Goal: Check status: Check status

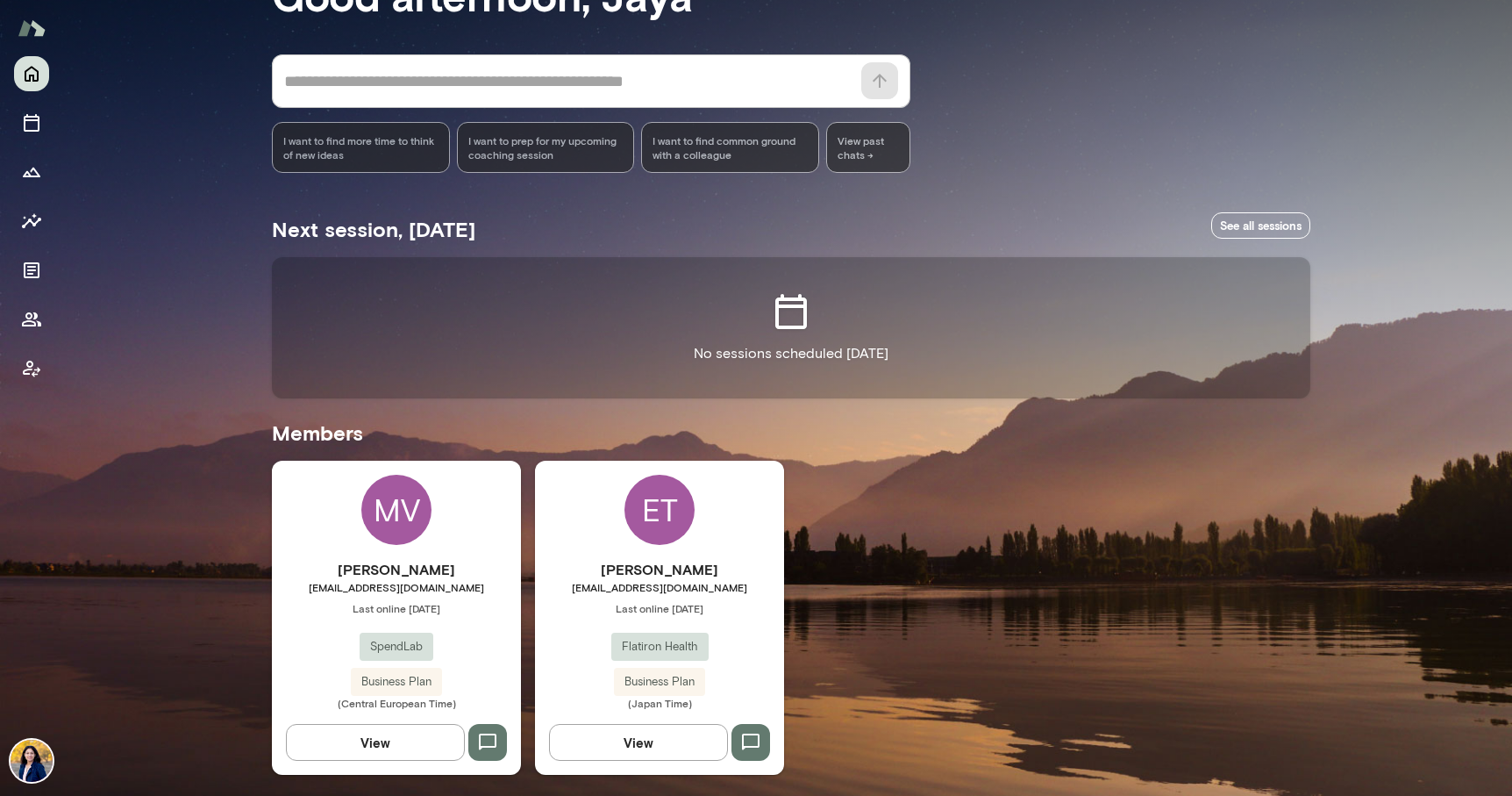
scroll to position [127, 0]
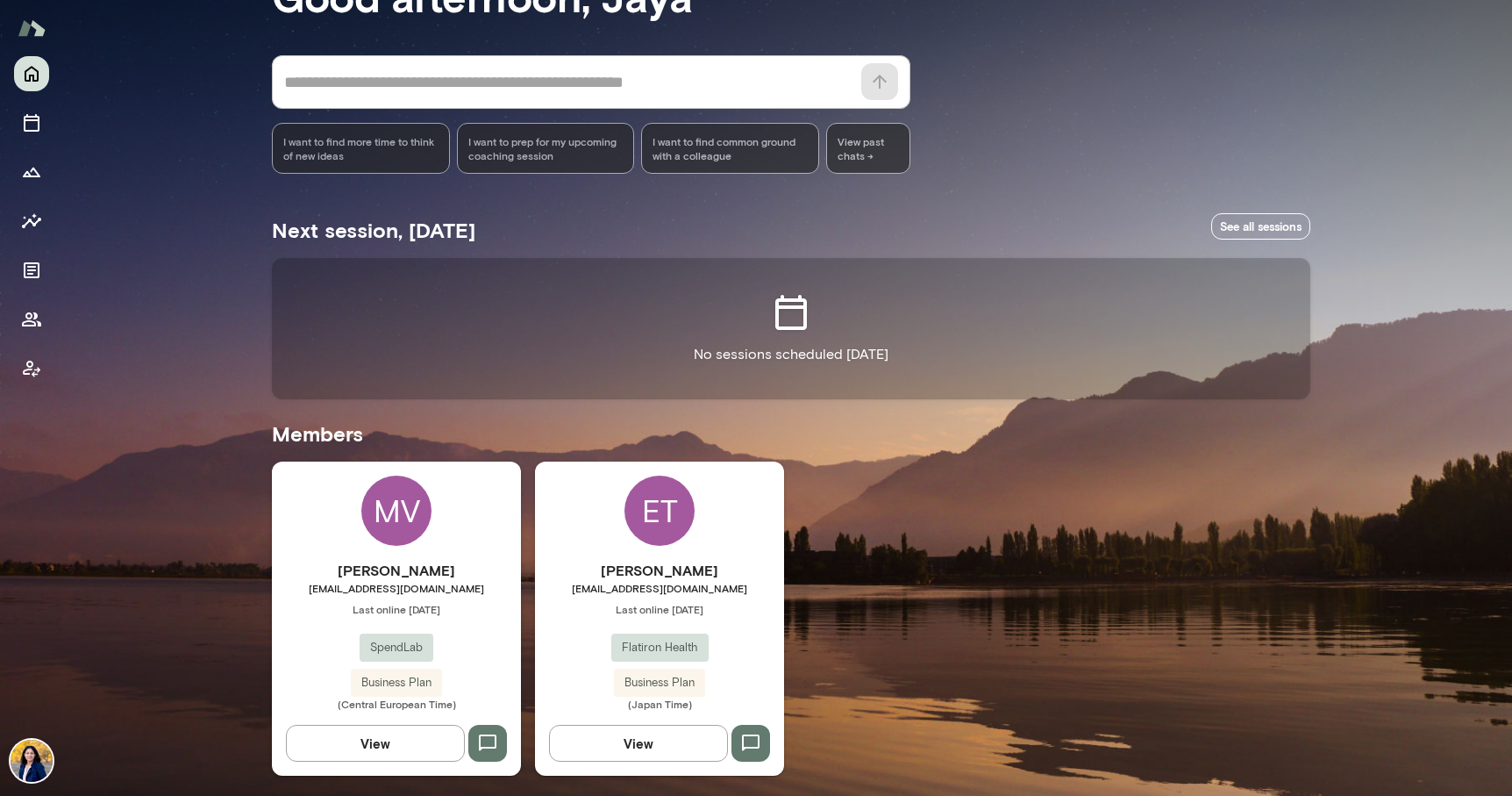
click at [671, 521] on div "ET" at bounding box center [660, 510] width 70 height 70
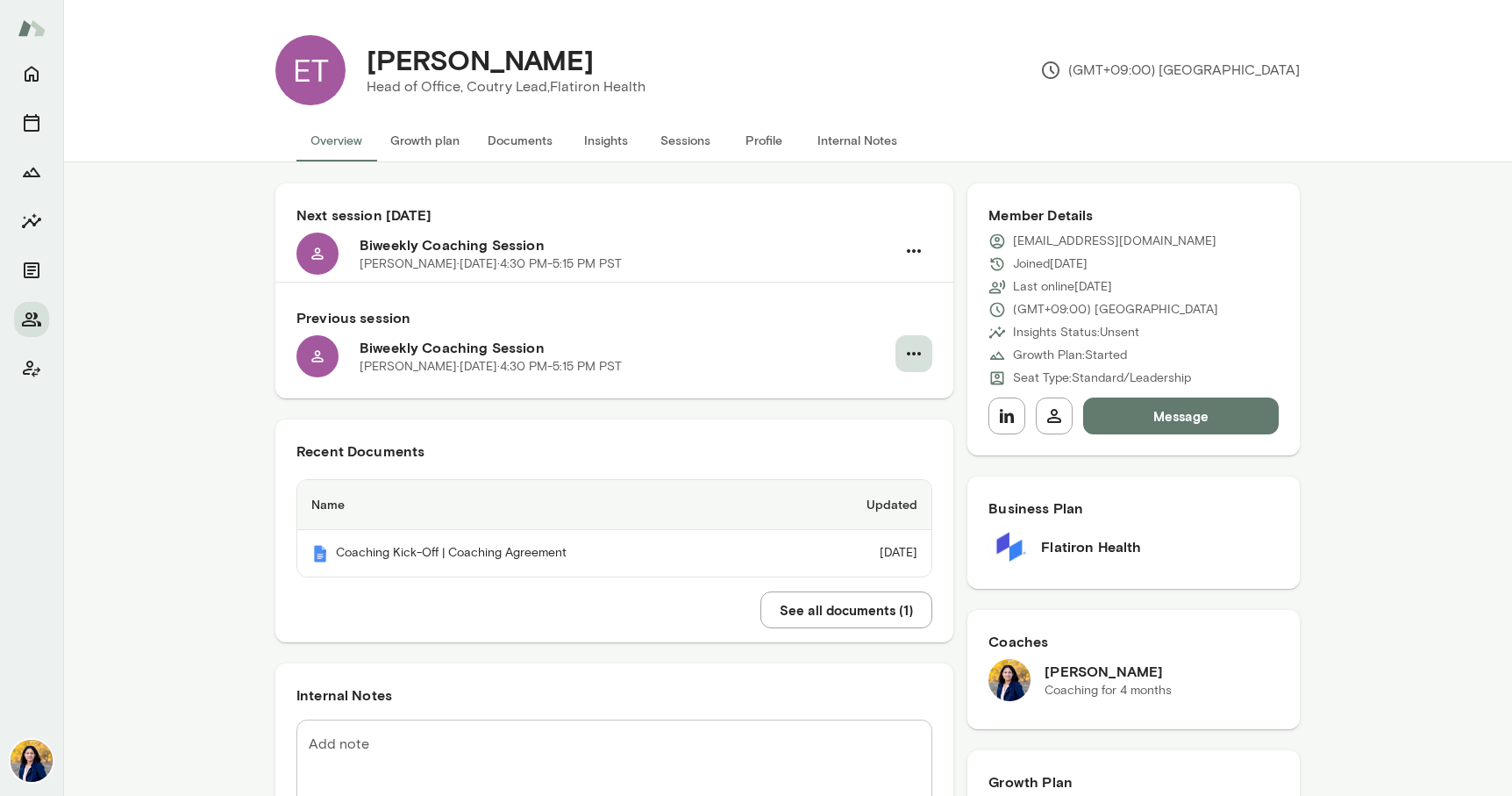
click at [917, 351] on icon "button" at bounding box center [914, 354] width 22 height 22
click at [172, 451] on div at bounding box center [756, 398] width 1512 height 796
click at [526, 136] on button "Documents" at bounding box center [519, 140] width 93 height 42
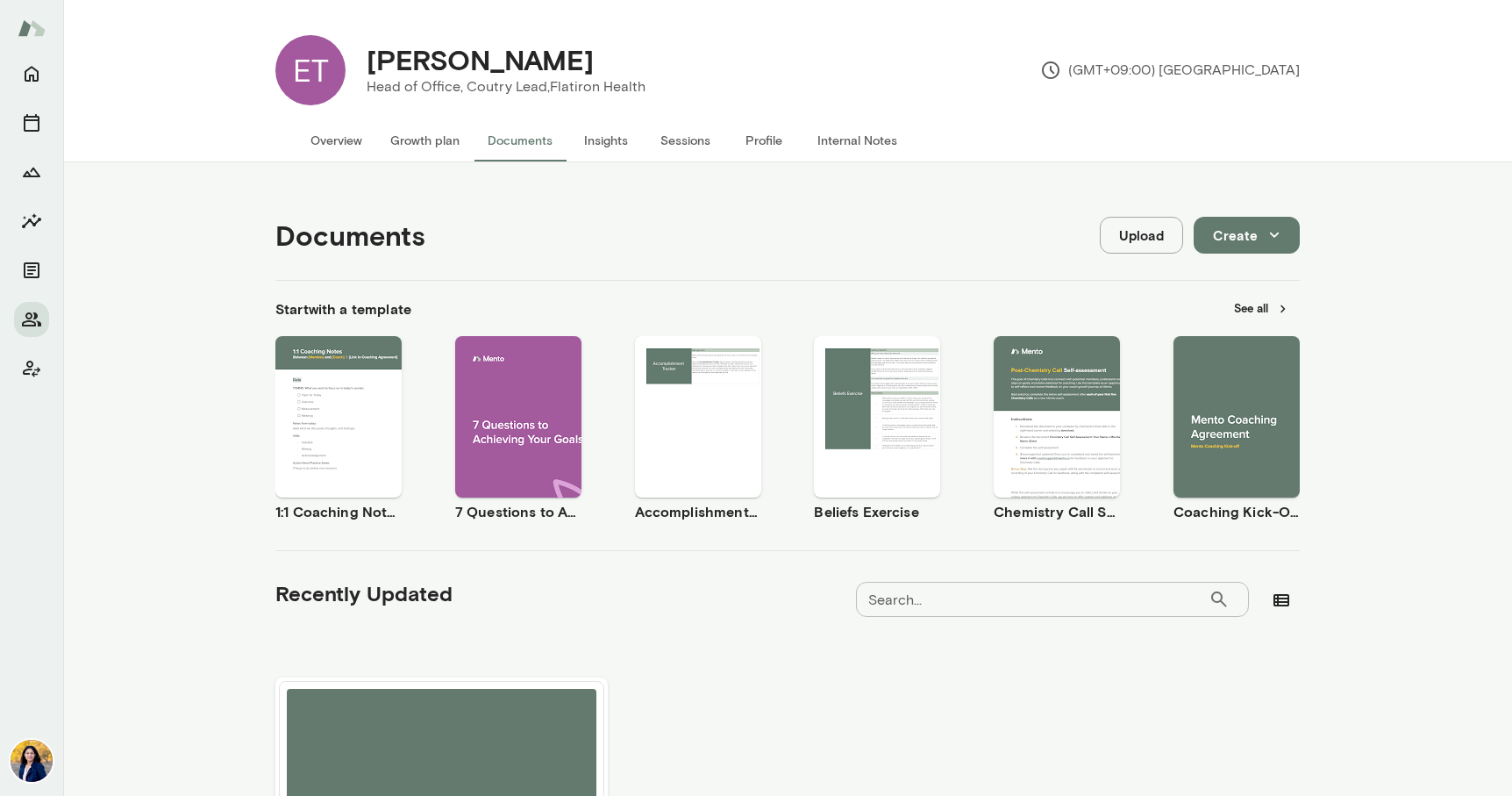
click at [624, 144] on button "Insights" at bounding box center [605, 140] width 79 height 42
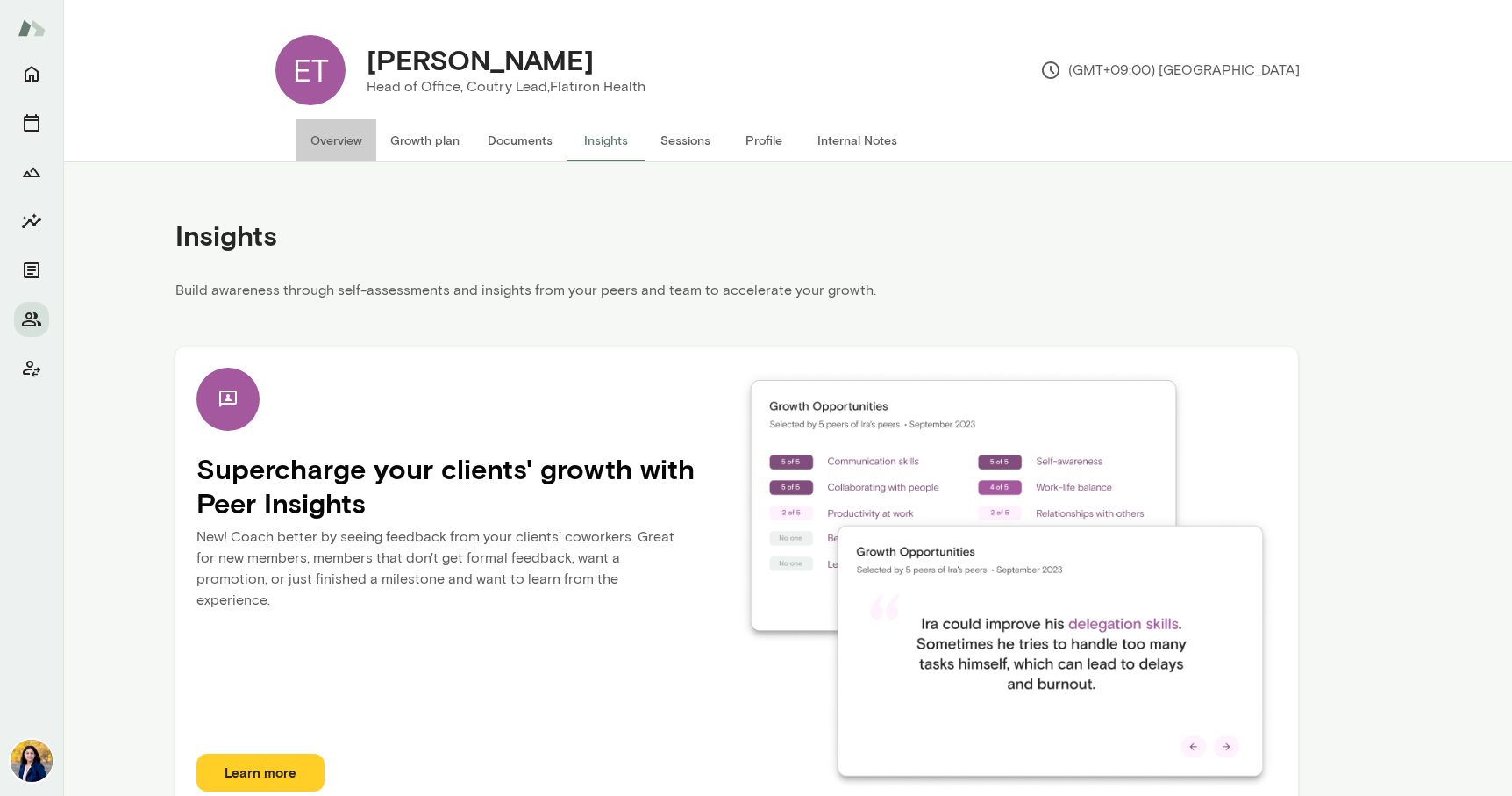
click at [340, 144] on button "Overview" at bounding box center [336, 140] width 80 height 42
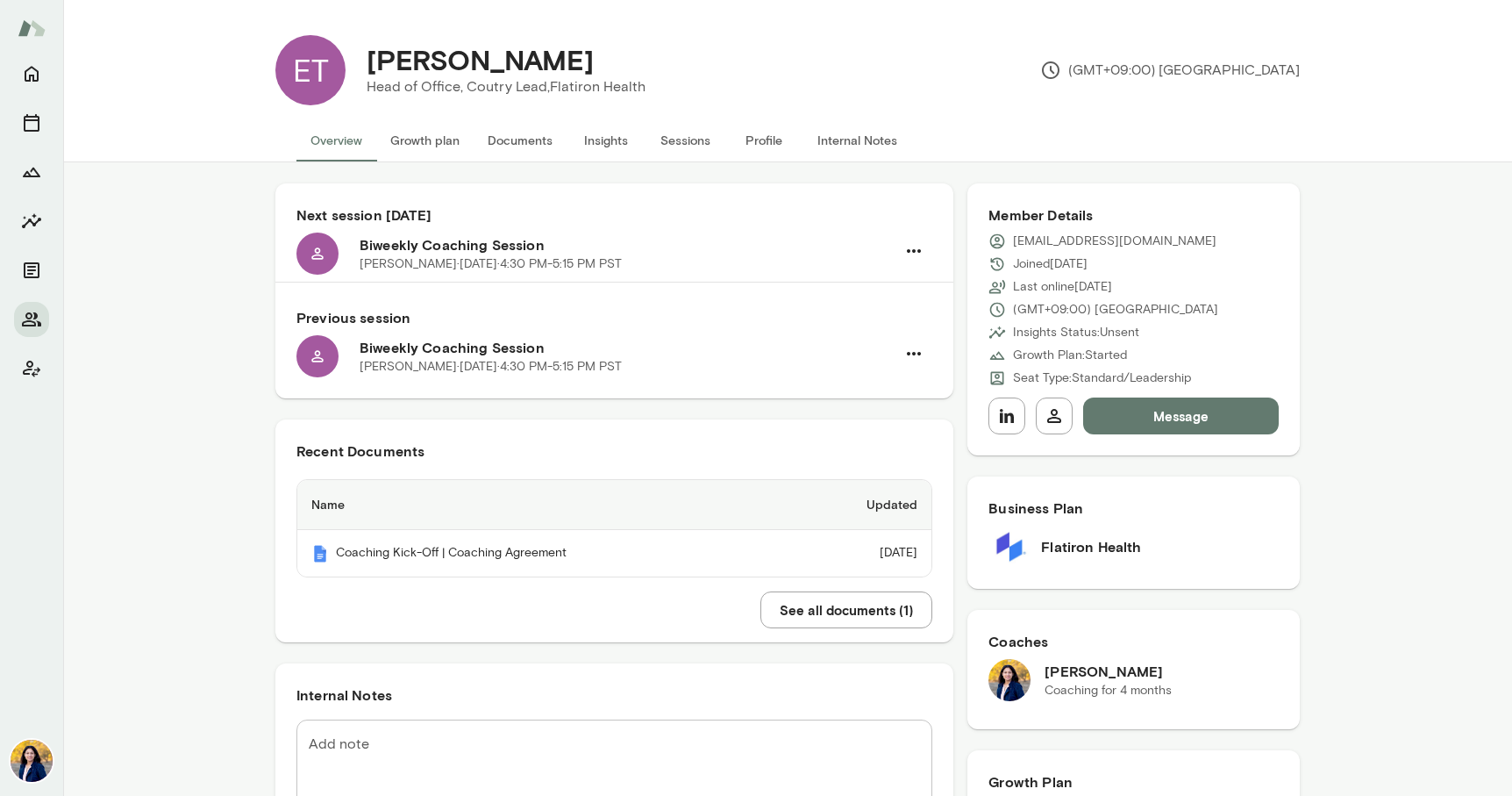
click at [367, 321] on h6 "Previous session" at bounding box center [614, 318] width 636 height 22
click at [907, 353] on icon "button" at bounding box center [914, 354] width 22 height 22
click at [448, 371] on div at bounding box center [756, 398] width 1512 height 796
click at [445, 354] on h6 "Biweekly Coaching Session" at bounding box center [628, 347] width 536 height 22
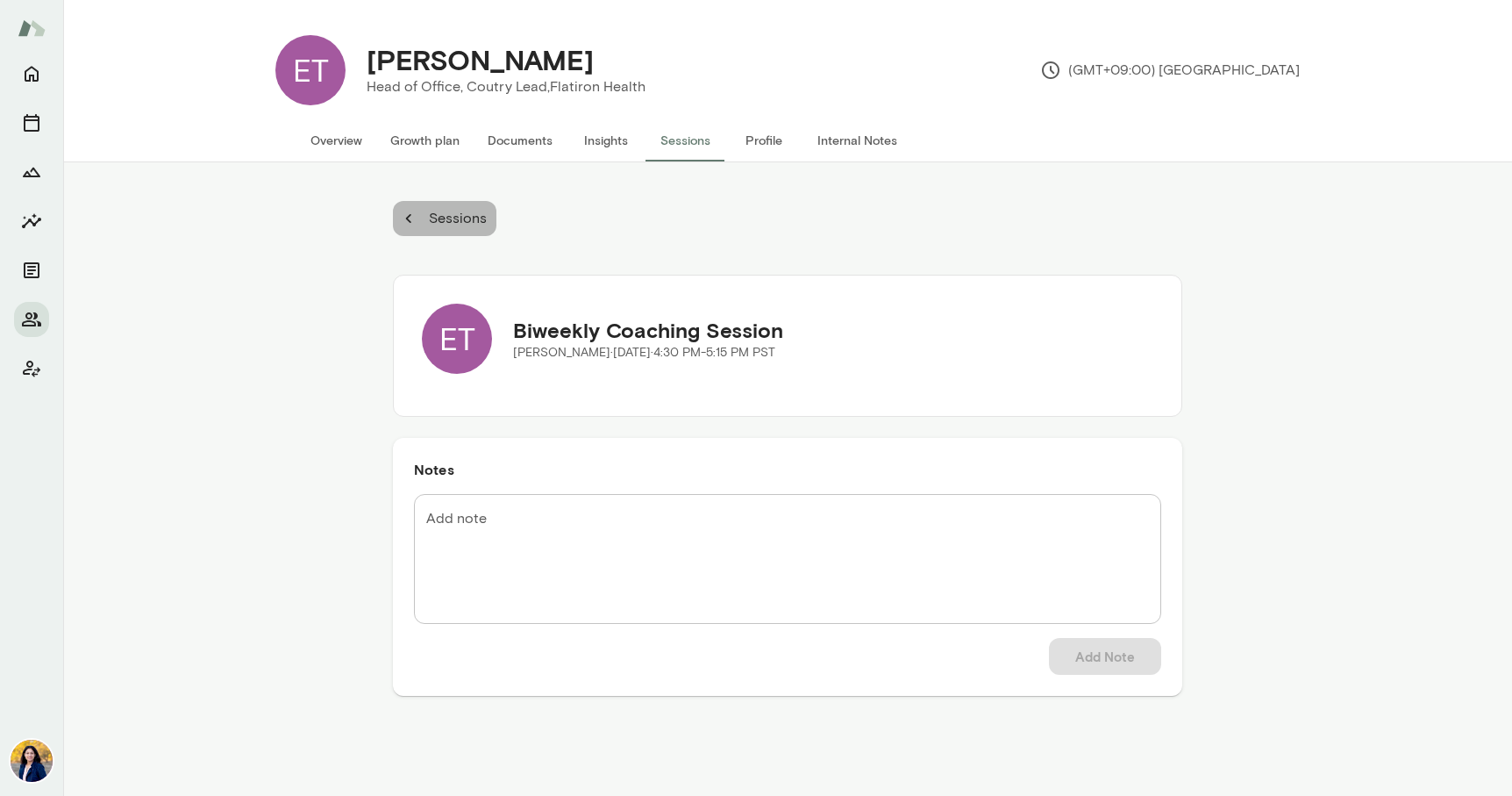
click at [436, 220] on p "Sessions" at bounding box center [456, 219] width 62 height 22
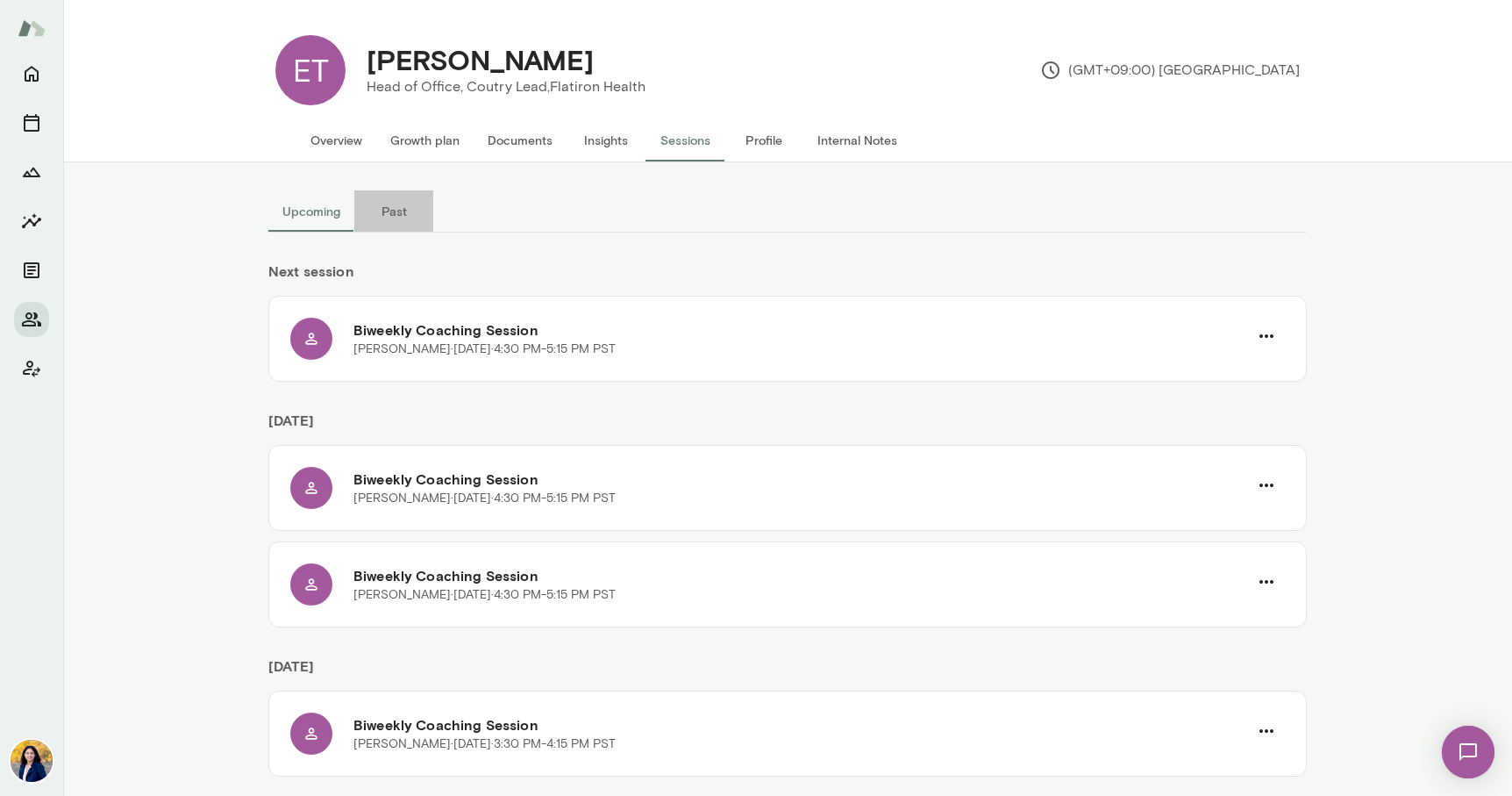
click at [396, 213] on button "Past" at bounding box center [393, 211] width 79 height 42
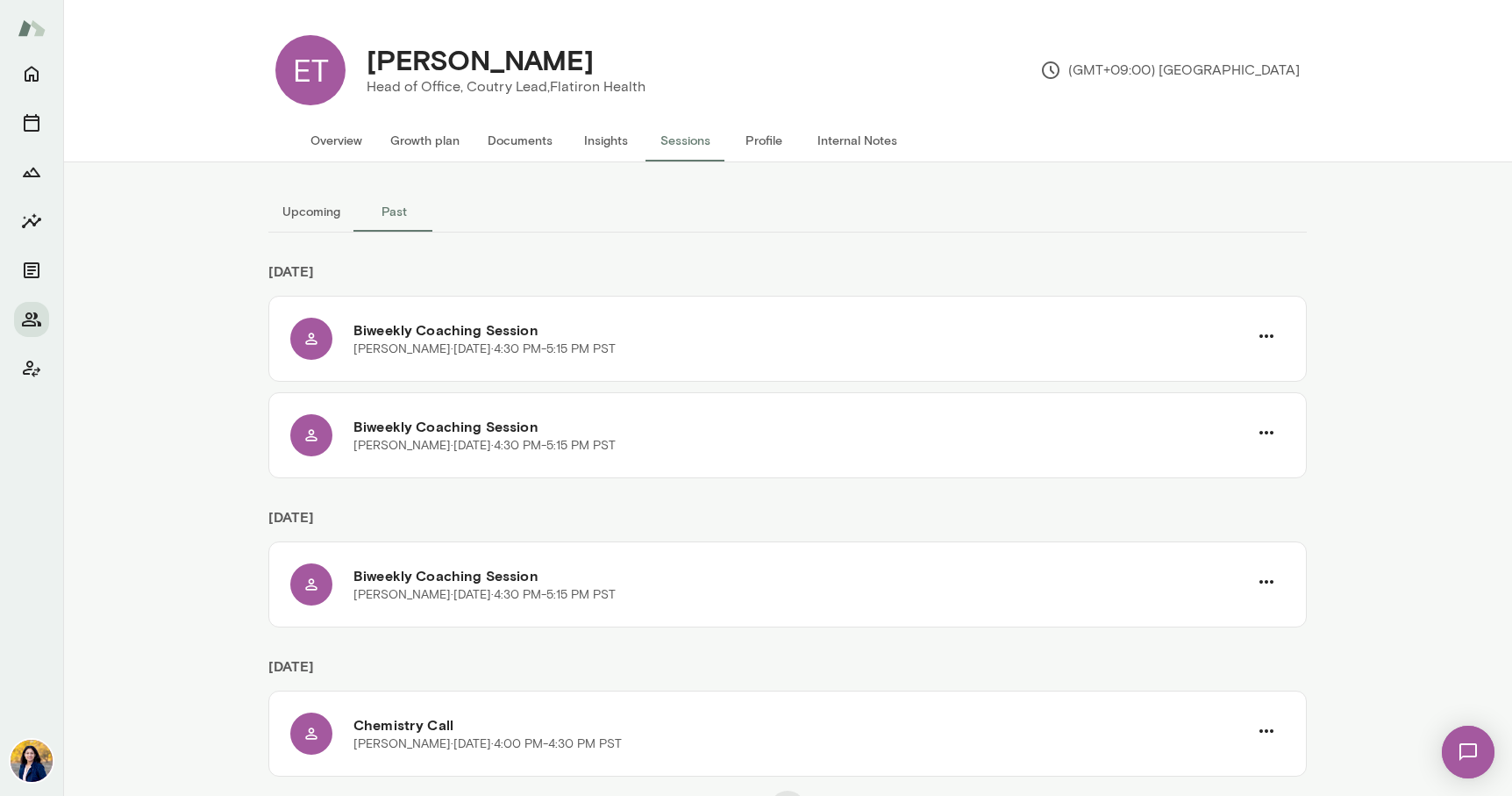
scroll to position [29, 0]
